Goal: Check status: Check status

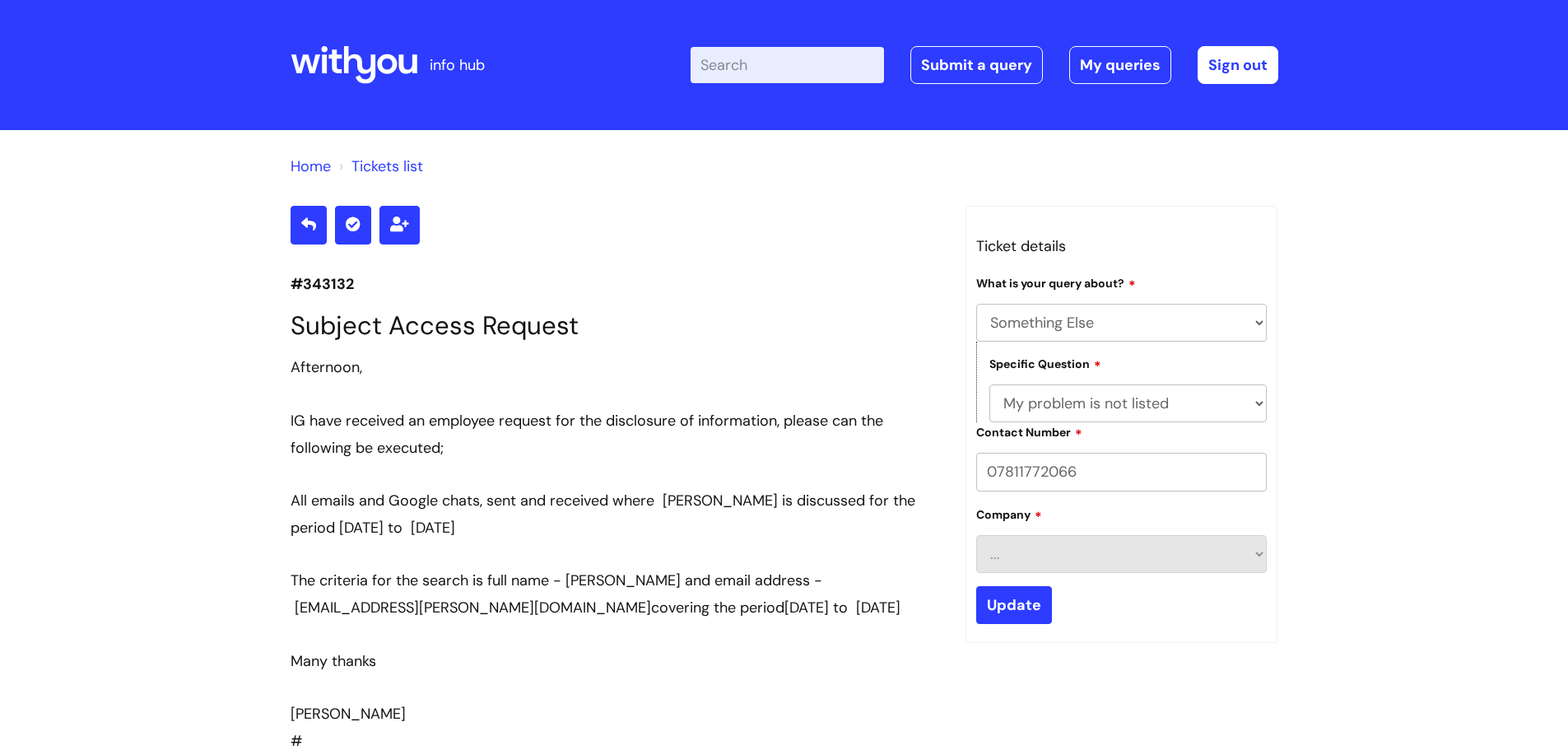
select select "Something Else"
select select "My problem is not listed"
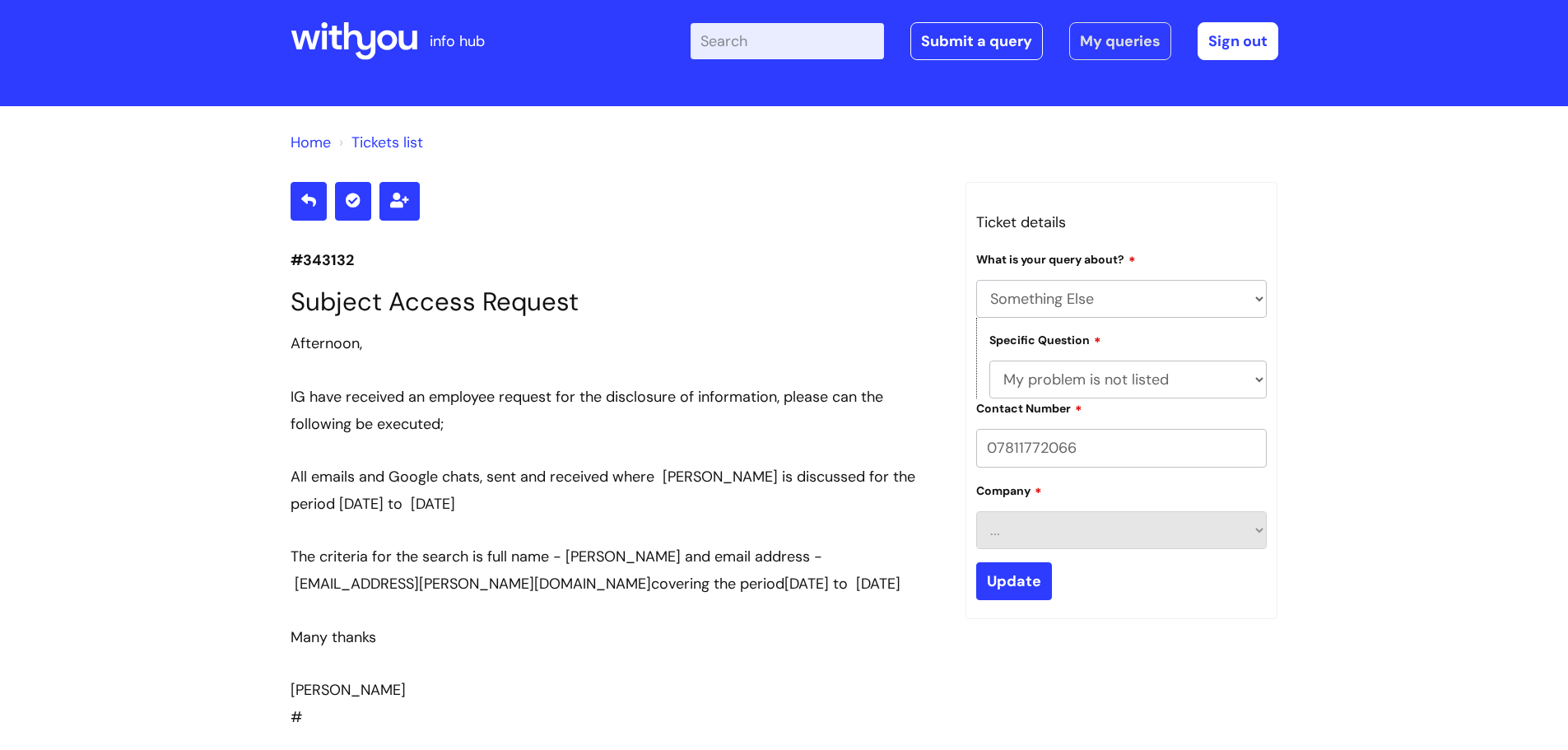
scroll to position [15, 0]
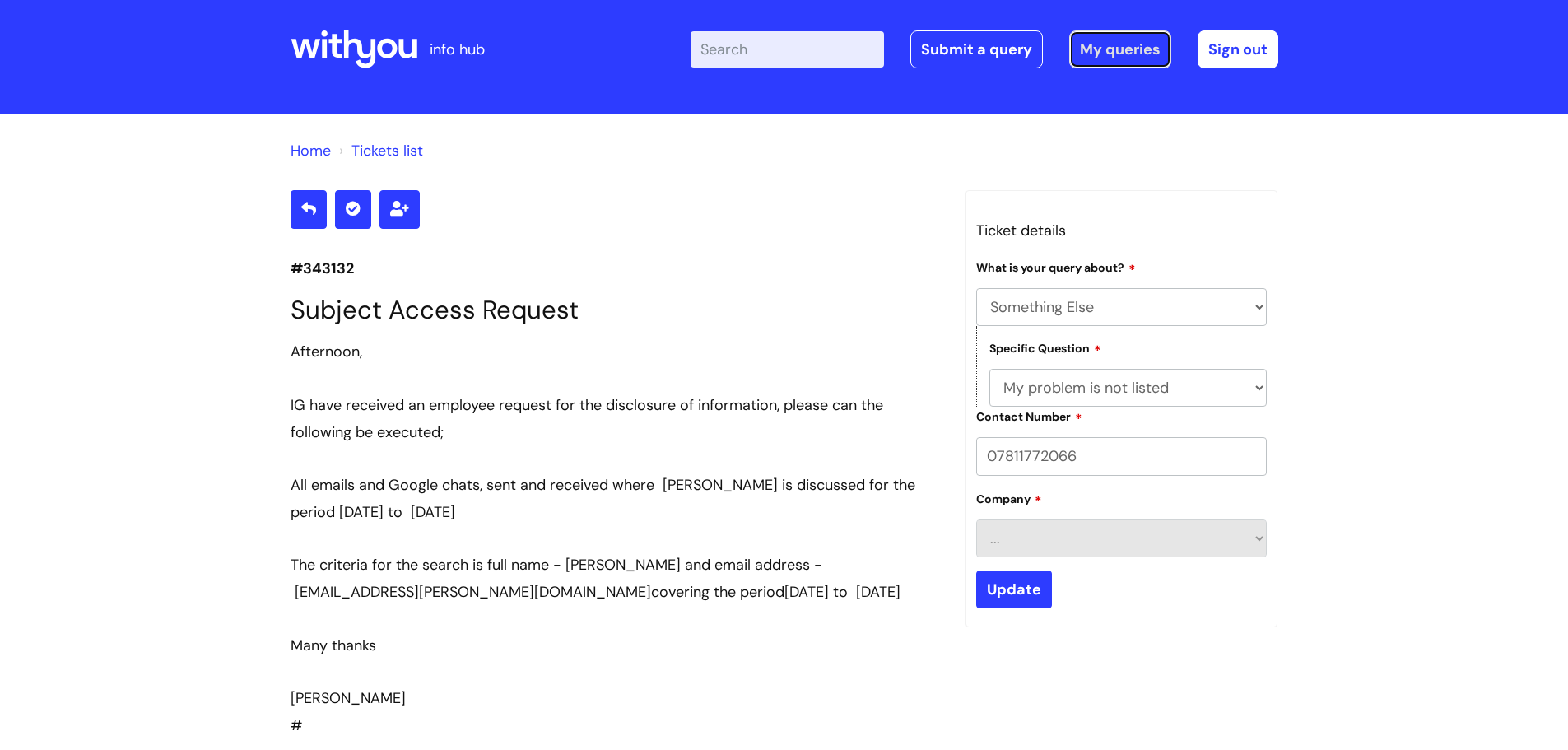
click at [1117, 48] on link "My queries" at bounding box center [1120, 50] width 102 height 38
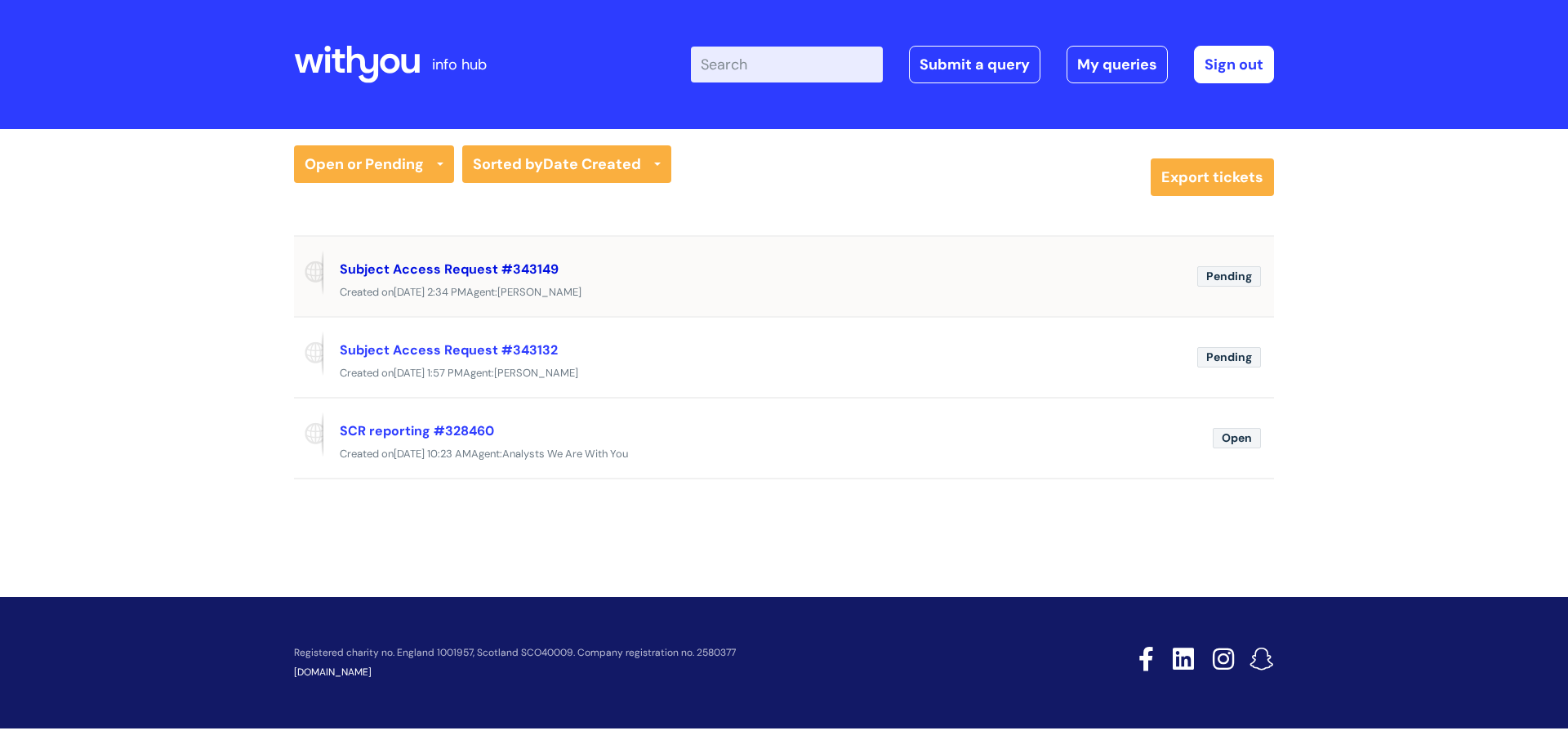
click at [434, 277] on link "Subject Access Request #343149" at bounding box center [449, 269] width 219 height 17
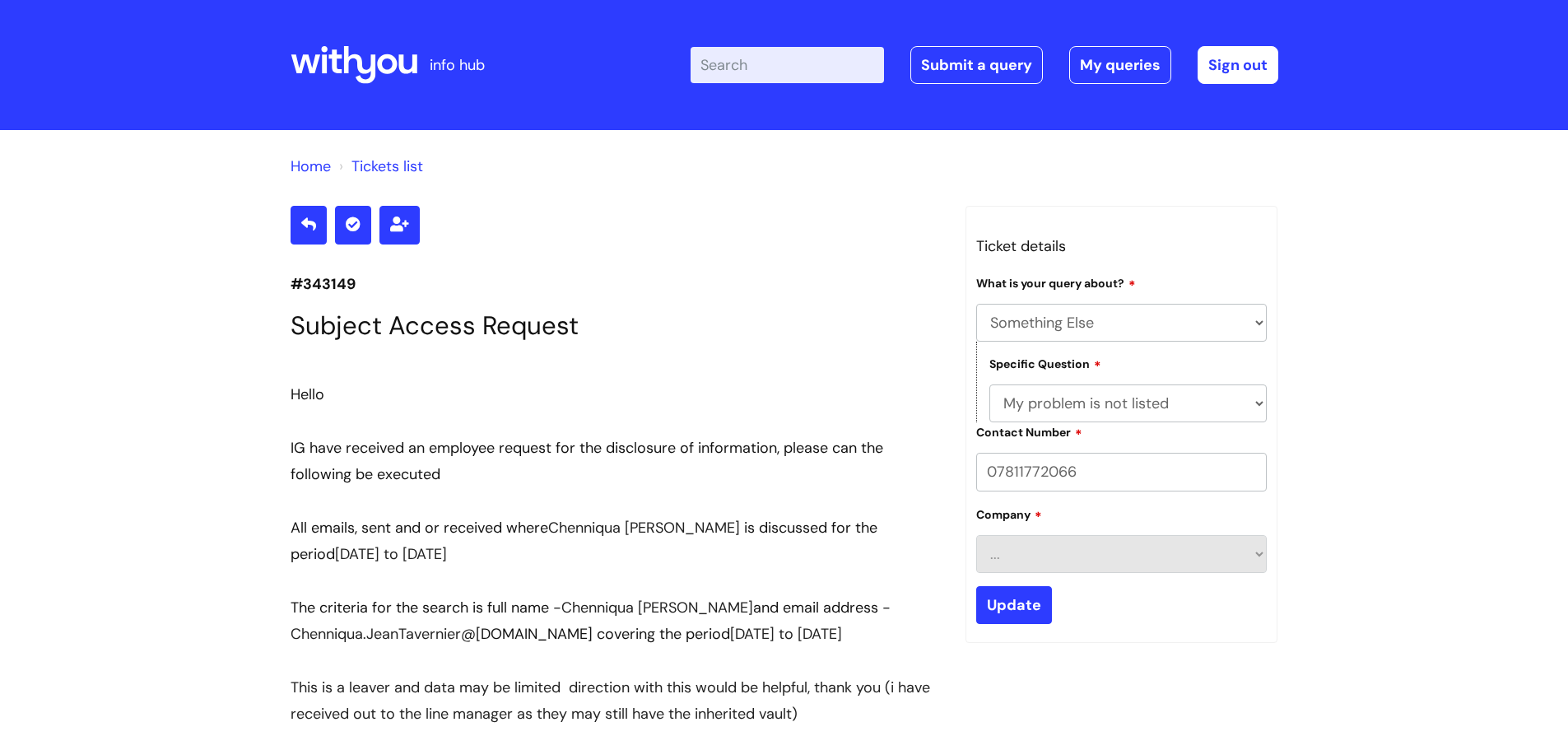
select select "Something Else"
select select "My problem is not listed"
